Goal: Task Accomplishment & Management: Manage account settings

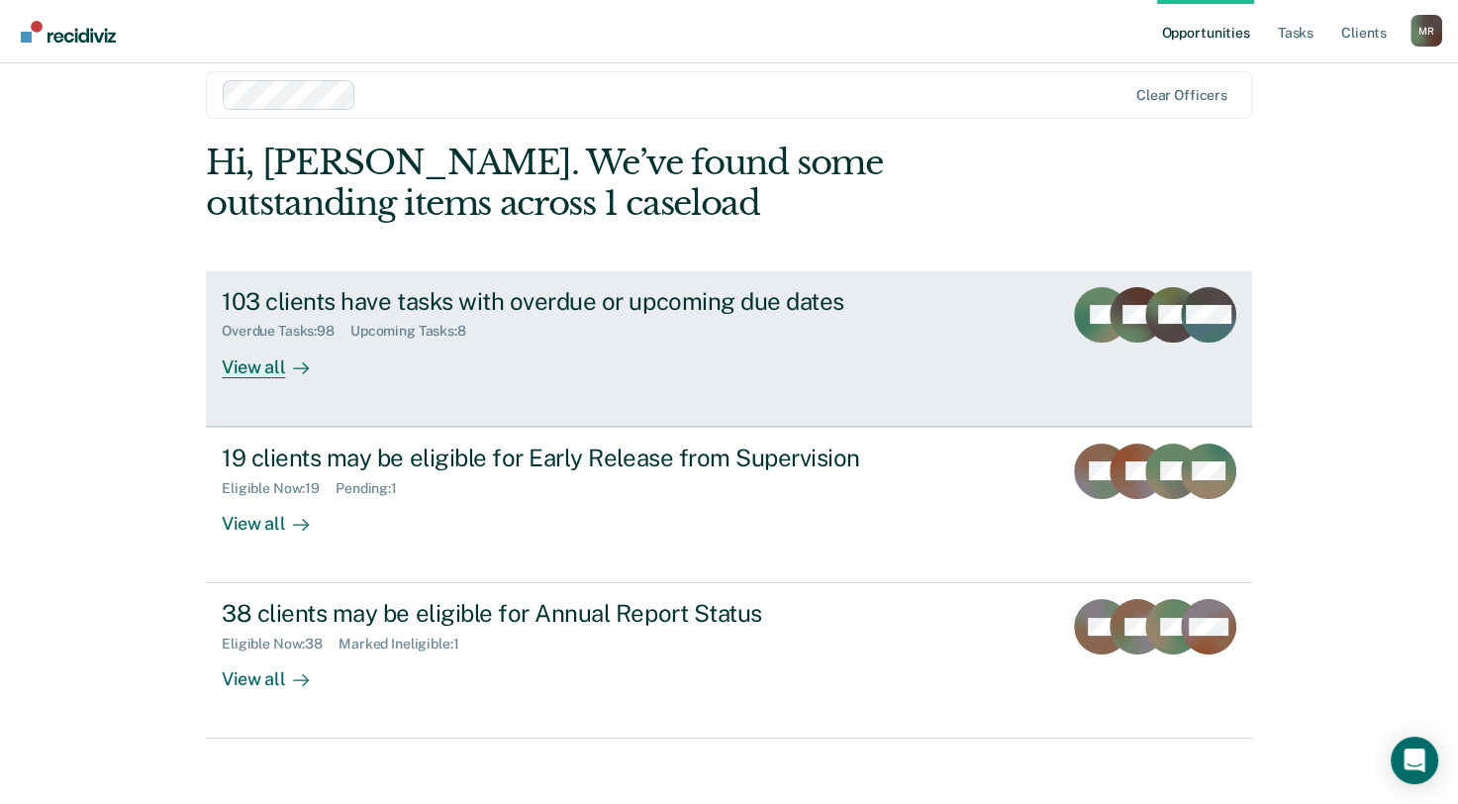
scroll to position [37, 0]
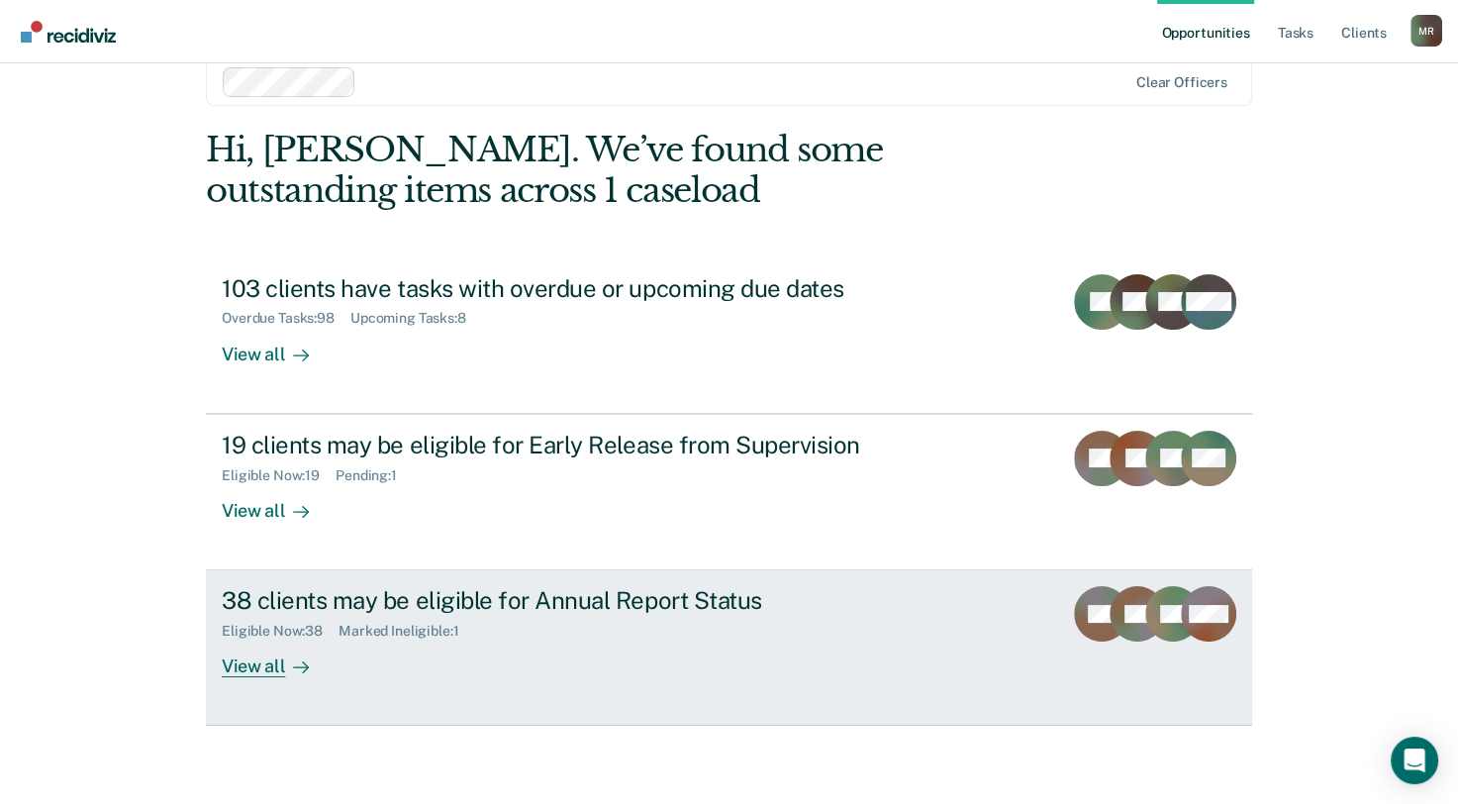
click at [629, 593] on div "38 clients may be eligible for Annual Report Status" at bounding box center [569, 600] width 695 height 29
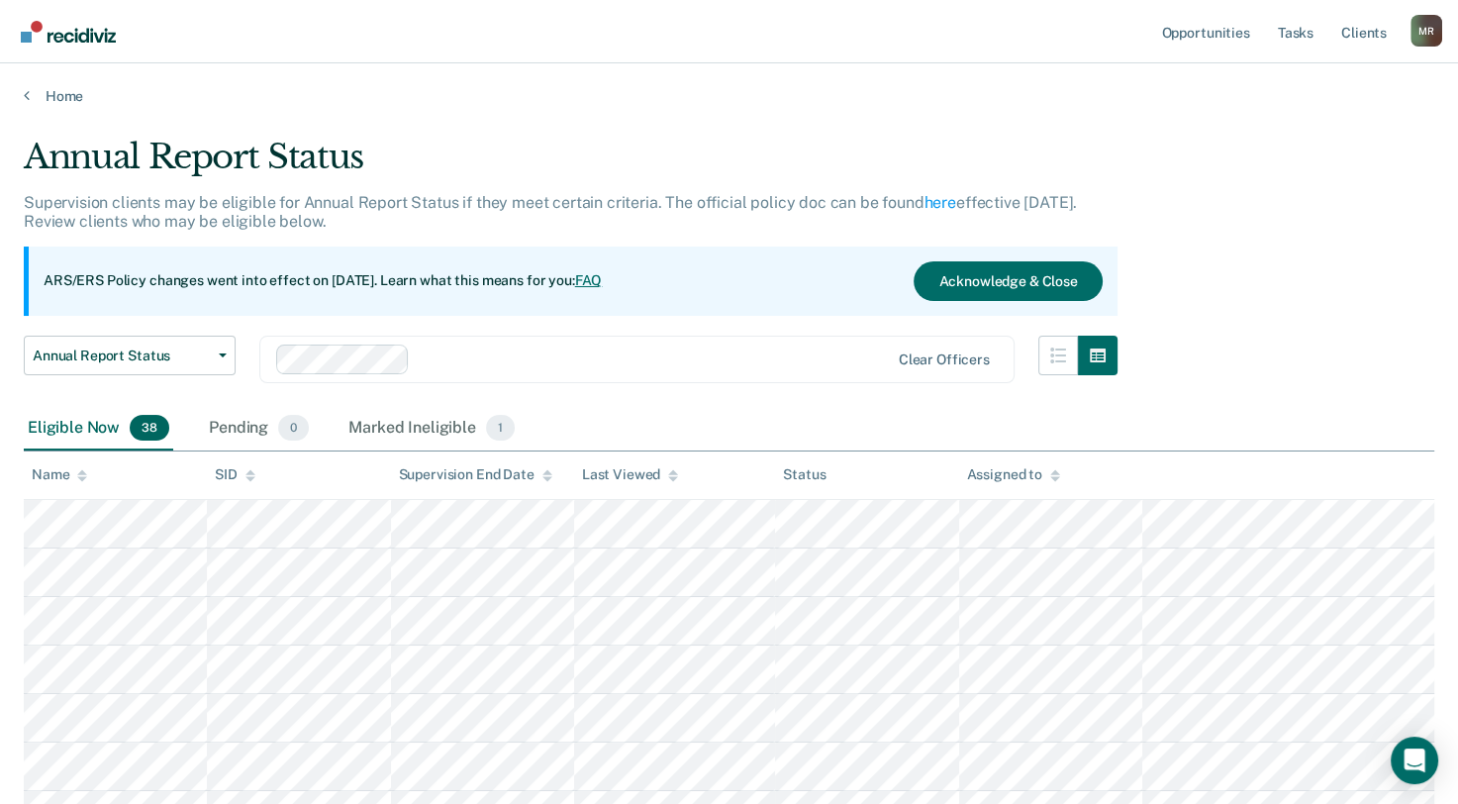
click at [603, 278] on link "FAQ" at bounding box center [589, 280] width 28 height 16
click at [59, 95] on link "Home" at bounding box center [729, 96] width 1411 height 18
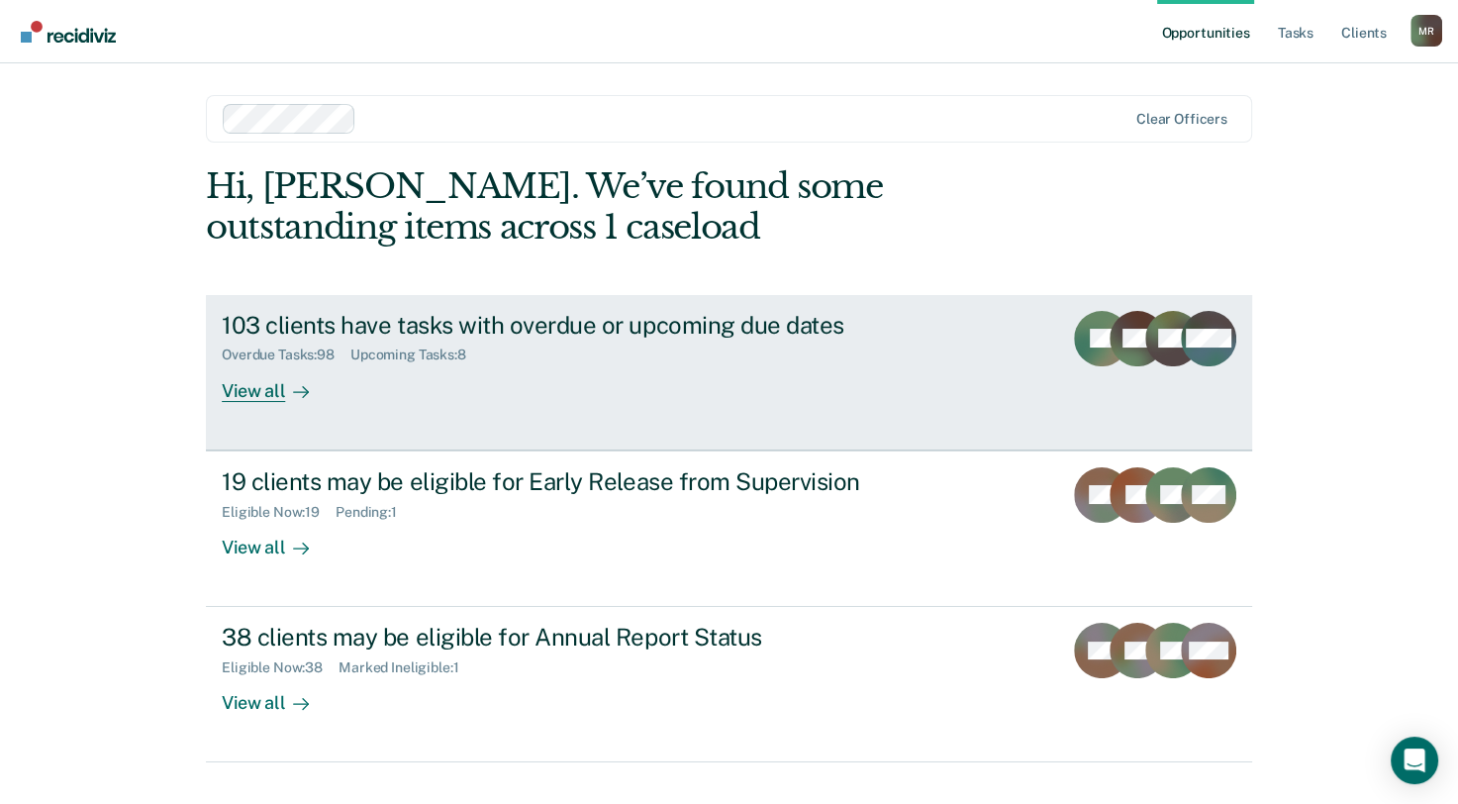
click at [261, 394] on div "View all" at bounding box center [277, 382] width 111 height 39
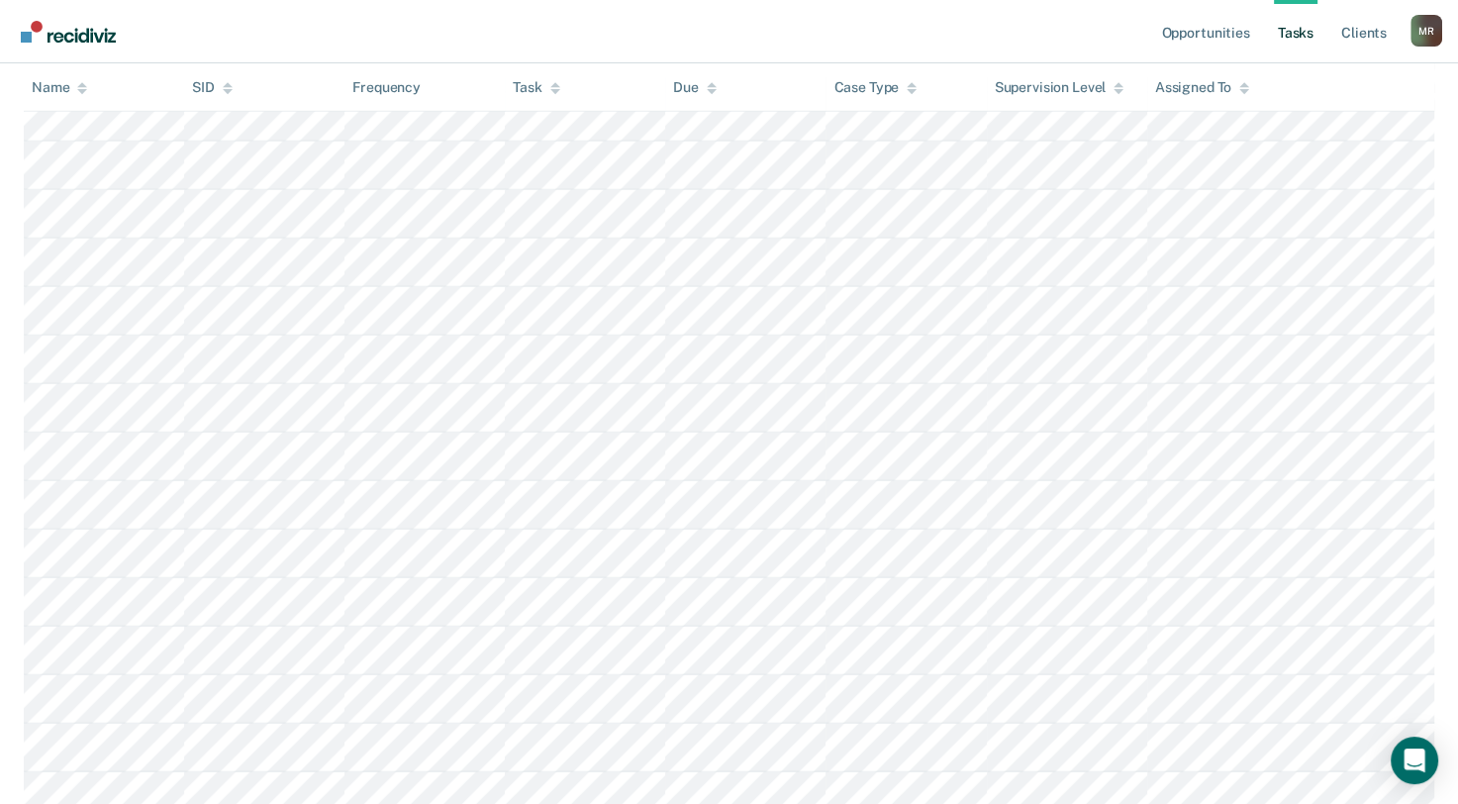
scroll to position [4553, 0]
click at [552, 88] on icon at bounding box center [555, 87] width 10 height 13
click at [559, 88] on icon at bounding box center [555, 87] width 10 height 13
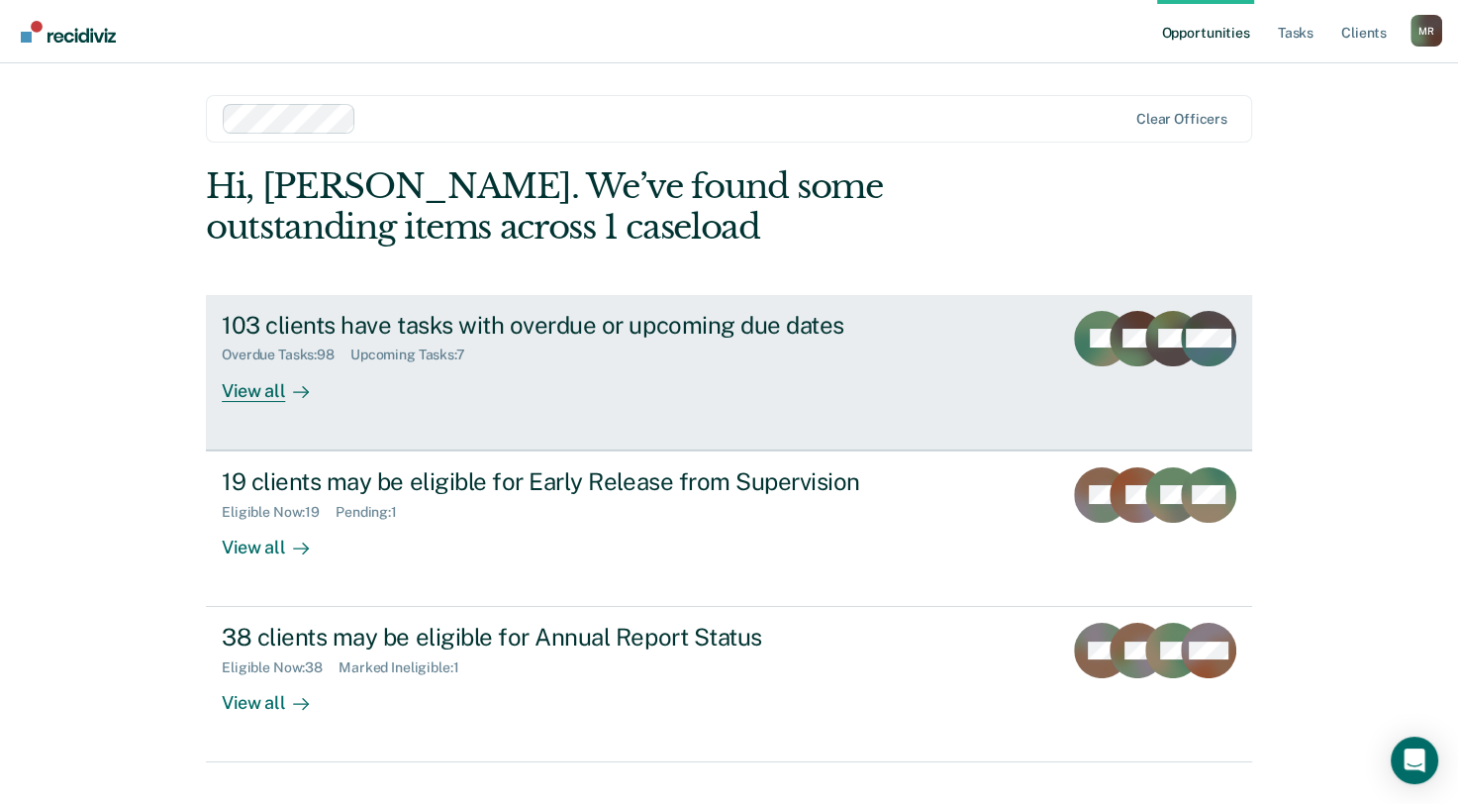
click at [240, 394] on div "View all" at bounding box center [277, 382] width 111 height 39
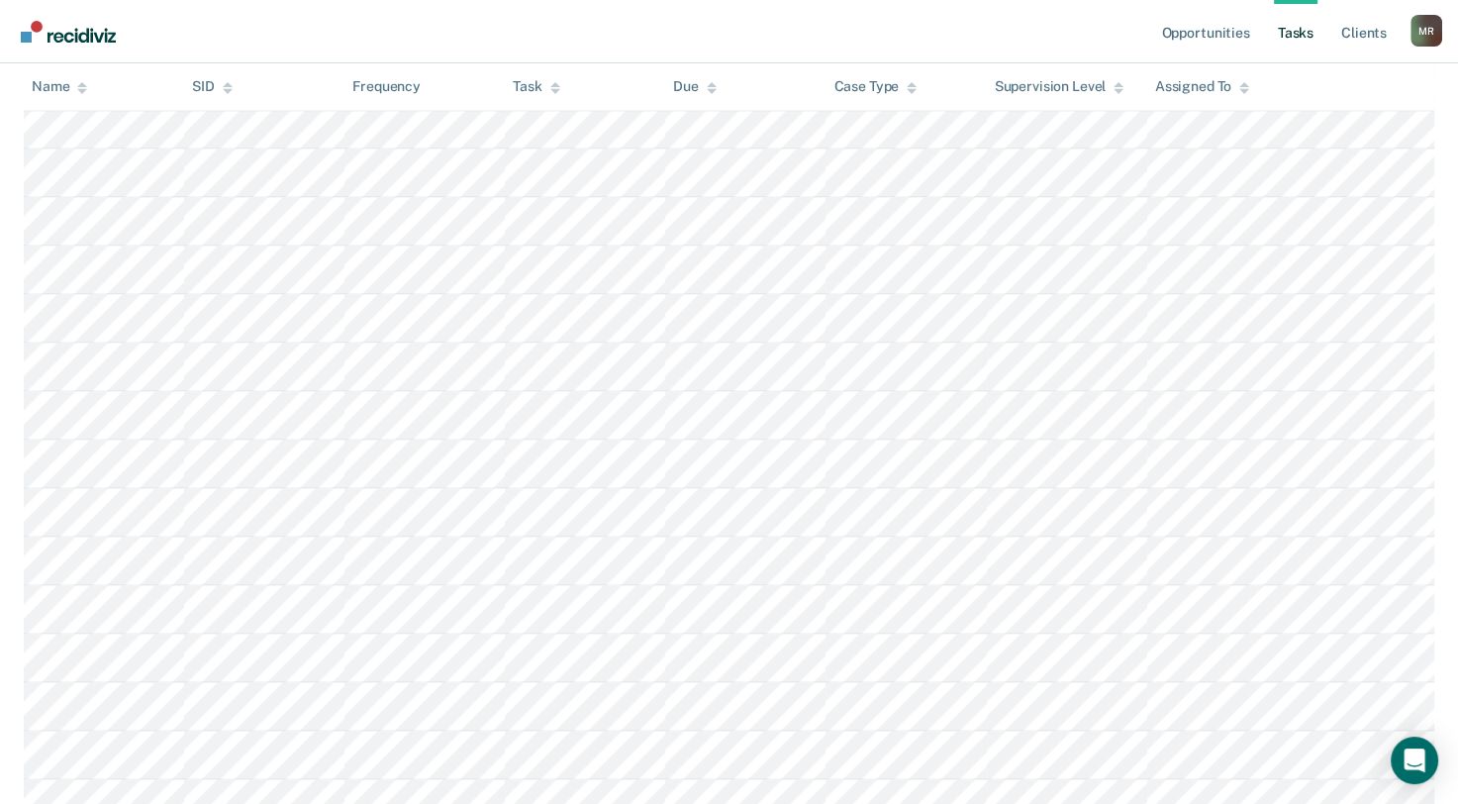
scroll to position [2890, 0]
click at [1295, 32] on link "Tasks" at bounding box center [1296, 31] width 44 height 63
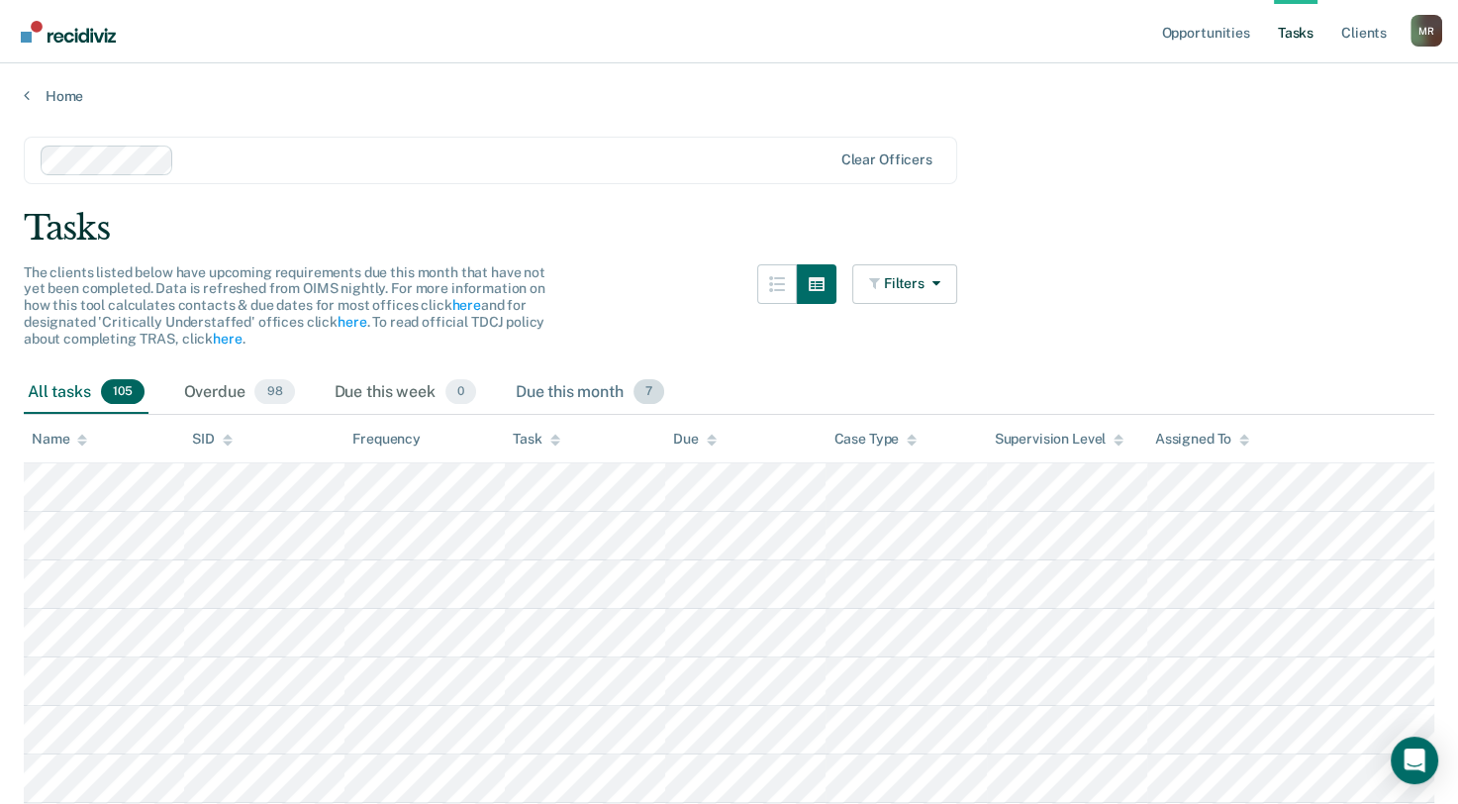
click at [575, 389] on div "Due this month 7" at bounding box center [590, 393] width 156 height 44
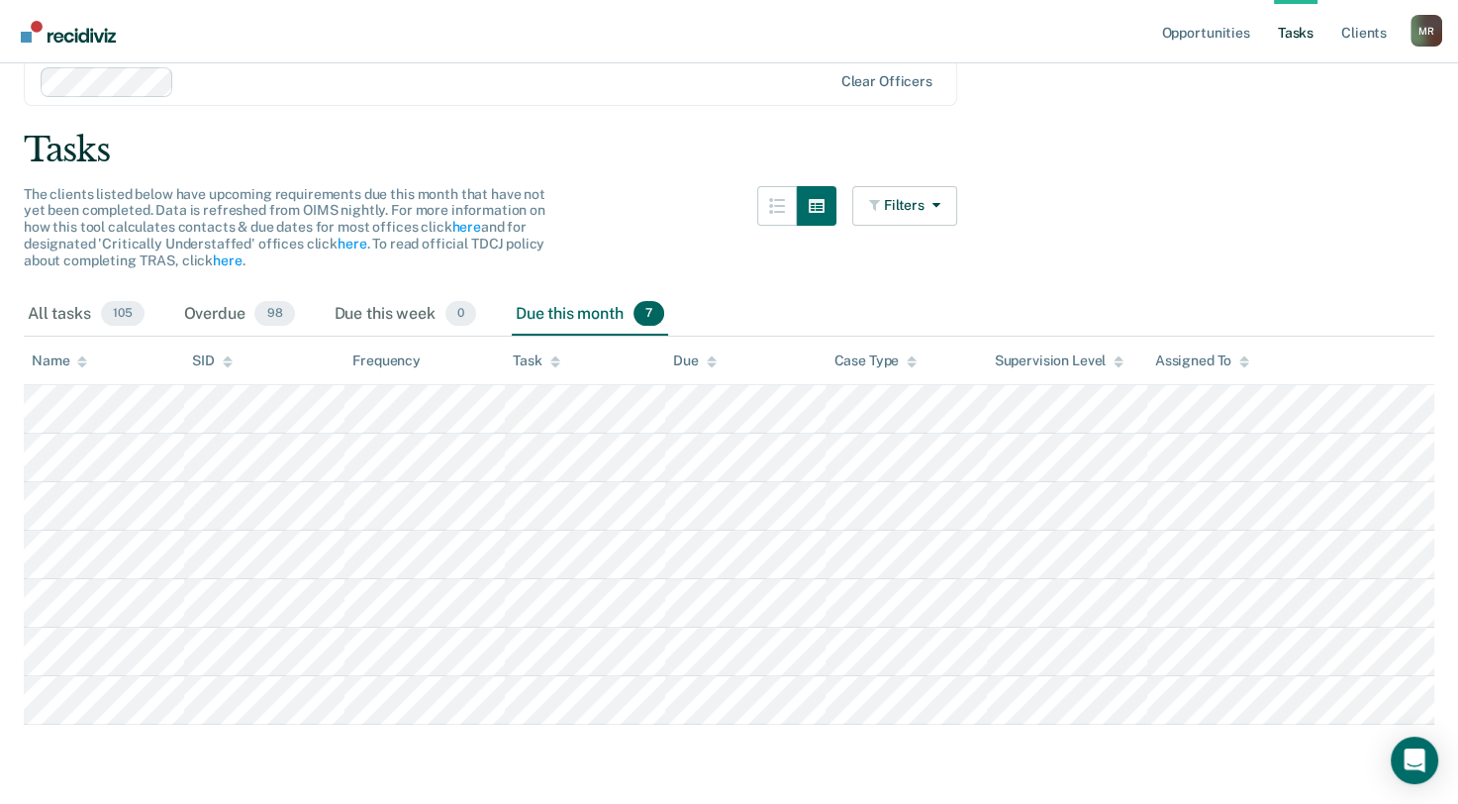
scroll to position [117, 0]
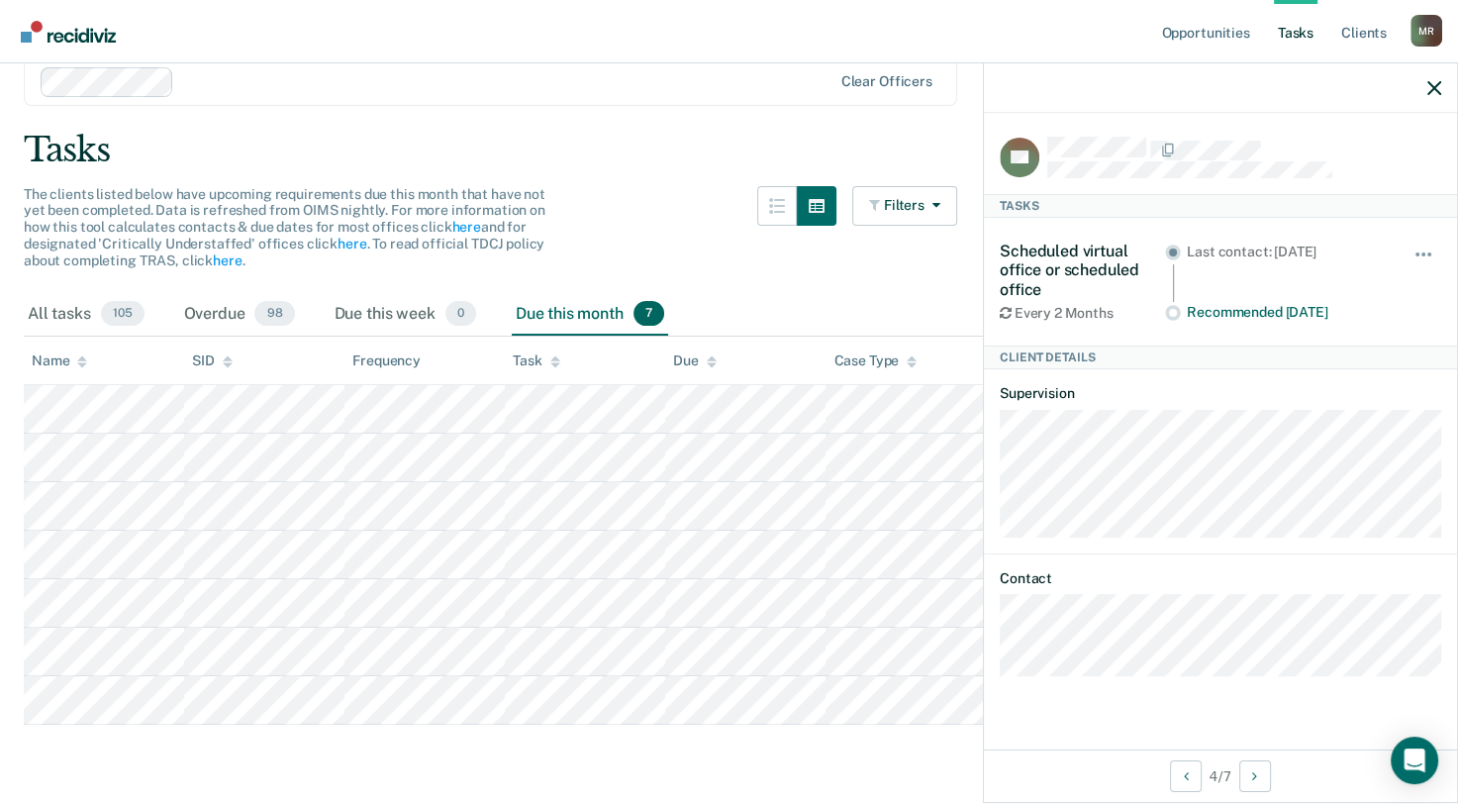
click at [651, 186] on div "The clients listed below have upcoming requirements due this month that have no…" at bounding box center [490, 239] width 933 height 107
click at [675, 130] on div "Tasks" at bounding box center [729, 150] width 1411 height 41
click at [1442, 83] on div at bounding box center [1220, 87] width 473 height 49
click at [1433, 87] on icon "button" at bounding box center [1434, 88] width 14 height 14
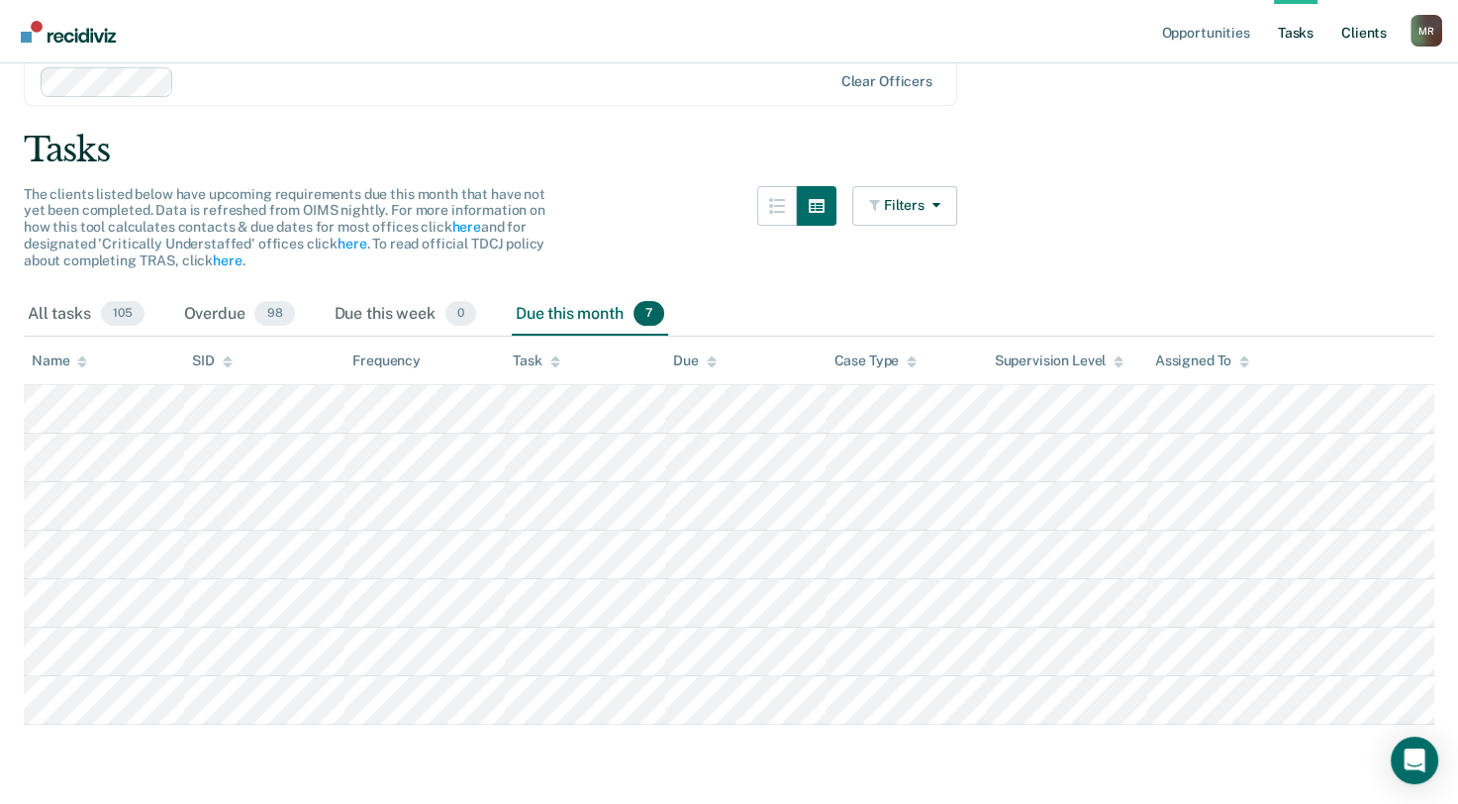
click at [1373, 33] on link "Client s" at bounding box center [1363, 31] width 53 height 63
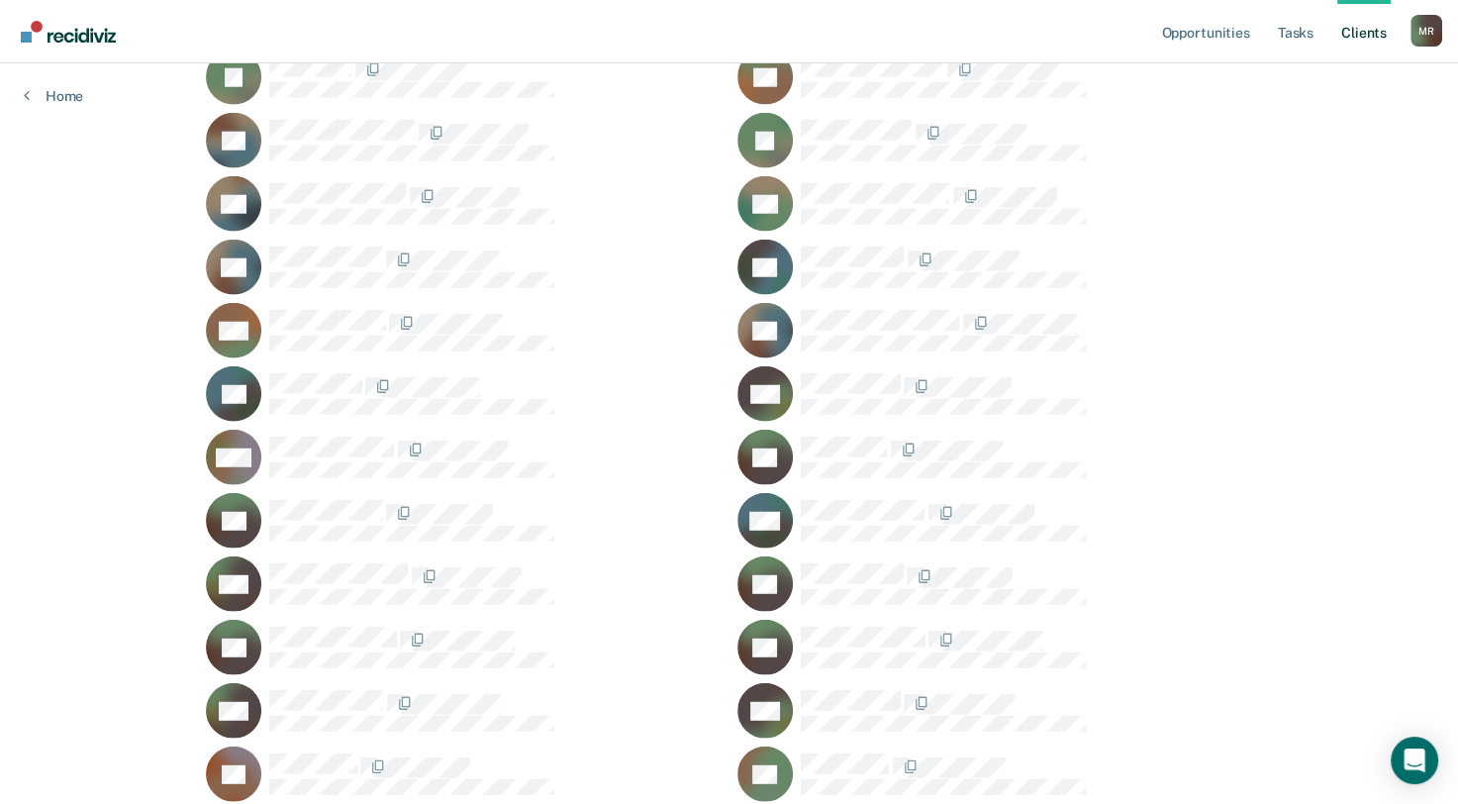
scroll to position [5201, 0]
